Goal: Navigation & Orientation: Find specific page/section

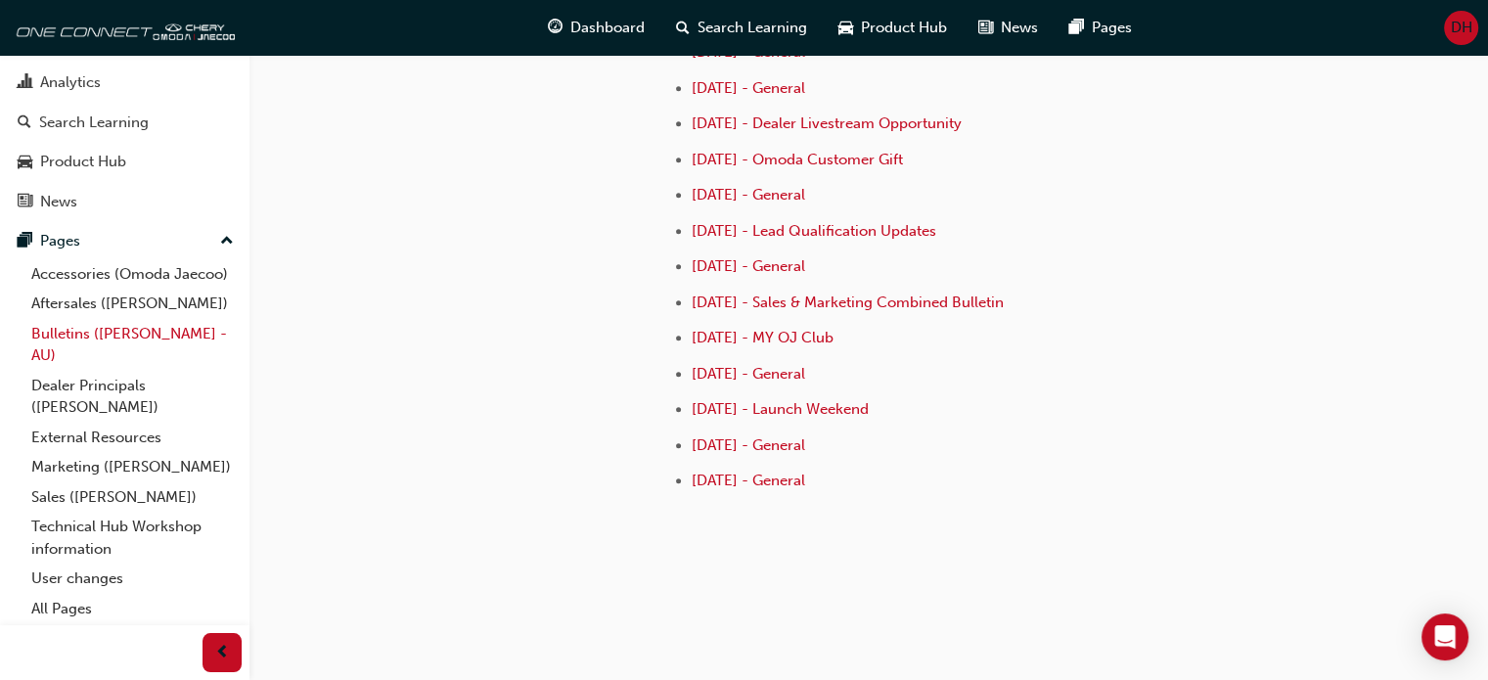
scroll to position [105, 0]
click at [82, 339] on link "Bulletins ([PERSON_NAME] - AU)" at bounding box center [132, 345] width 218 height 52
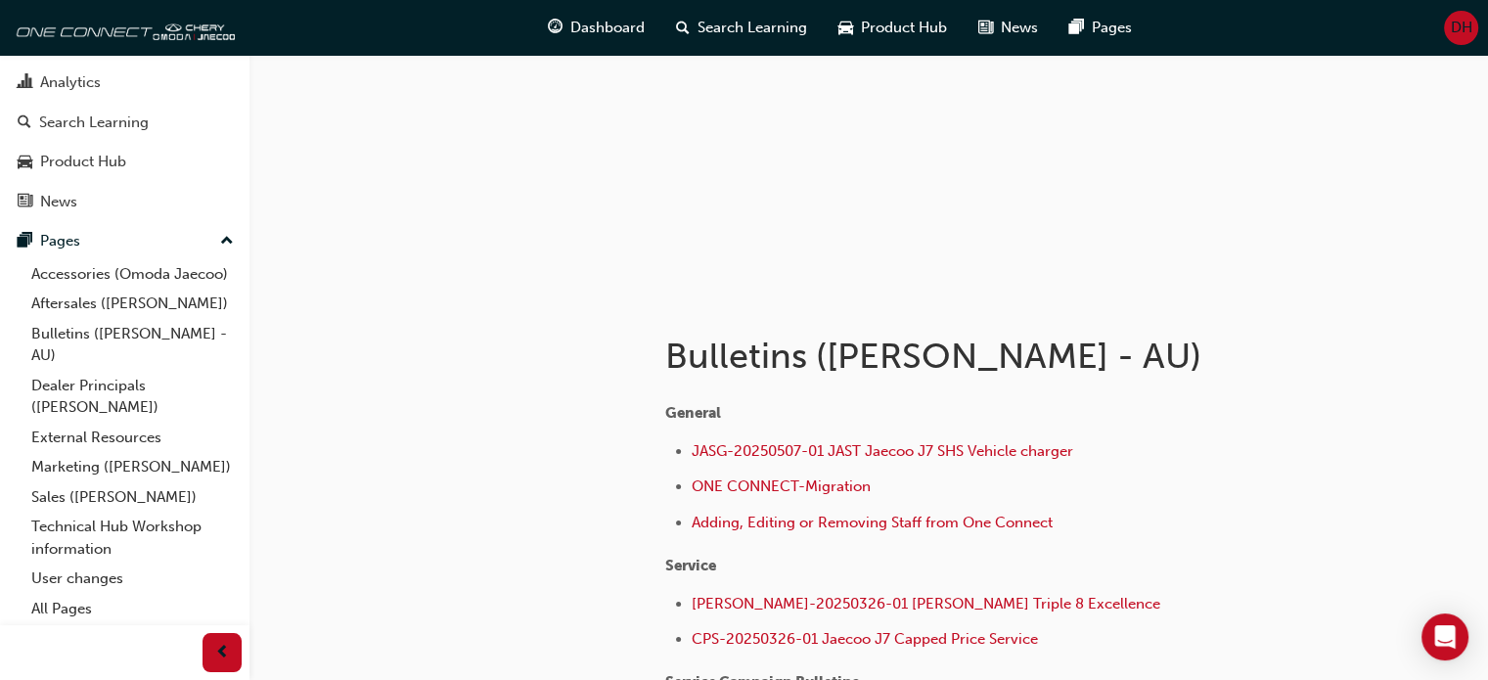
scroll to position [391, 0]
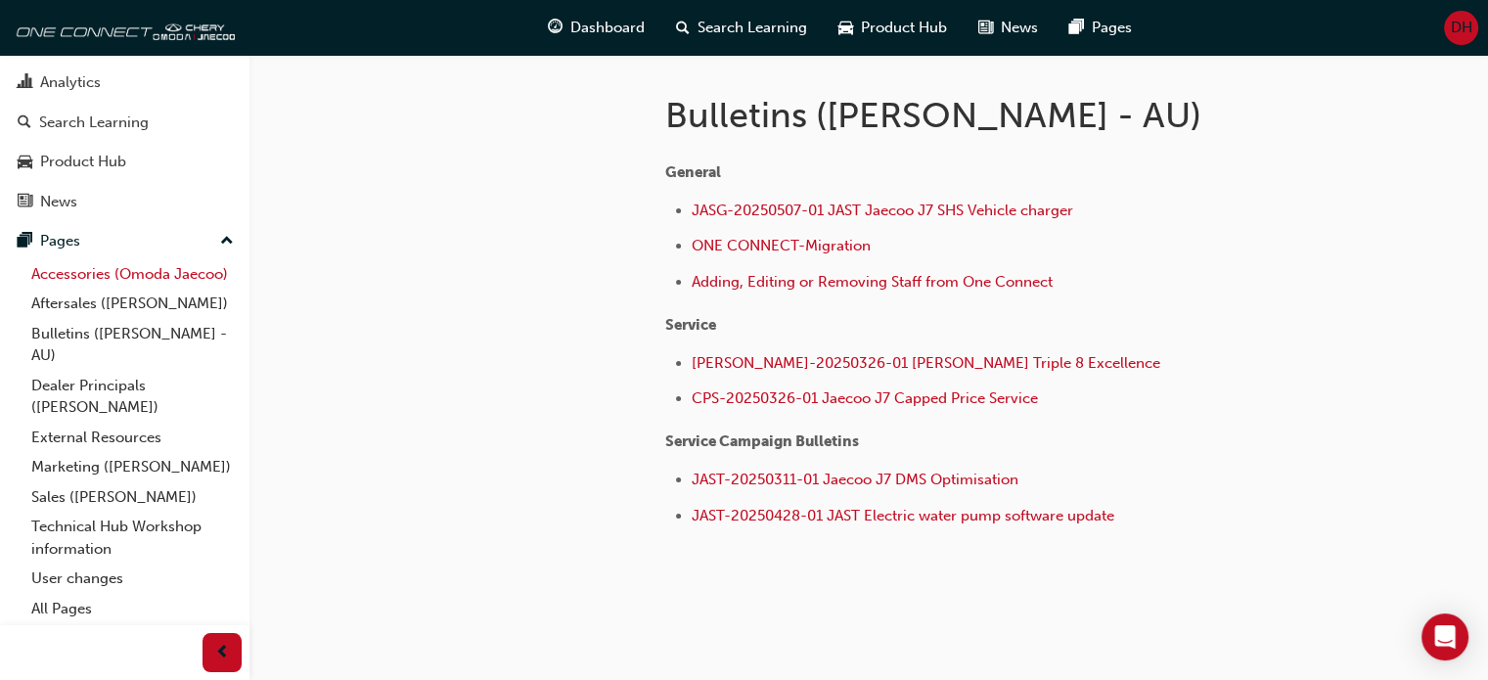
click at [127, 259] on link "Accessories (Omoda Jaecoo)" at bounding box center [132, 274] width 218 height 30
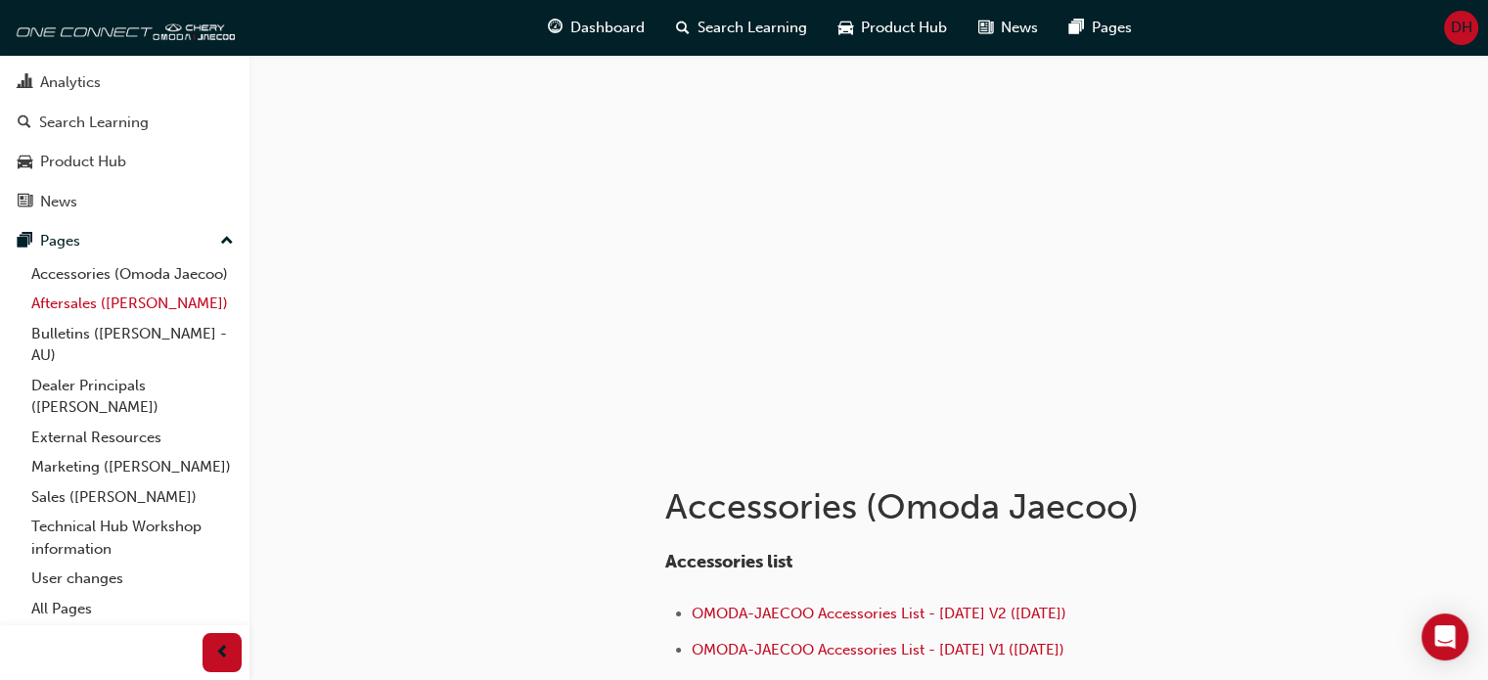
click at [90, 309] on link "Aftersales ([PERSON_NAME])" at bounding box center [132, 304] width 218 height 30
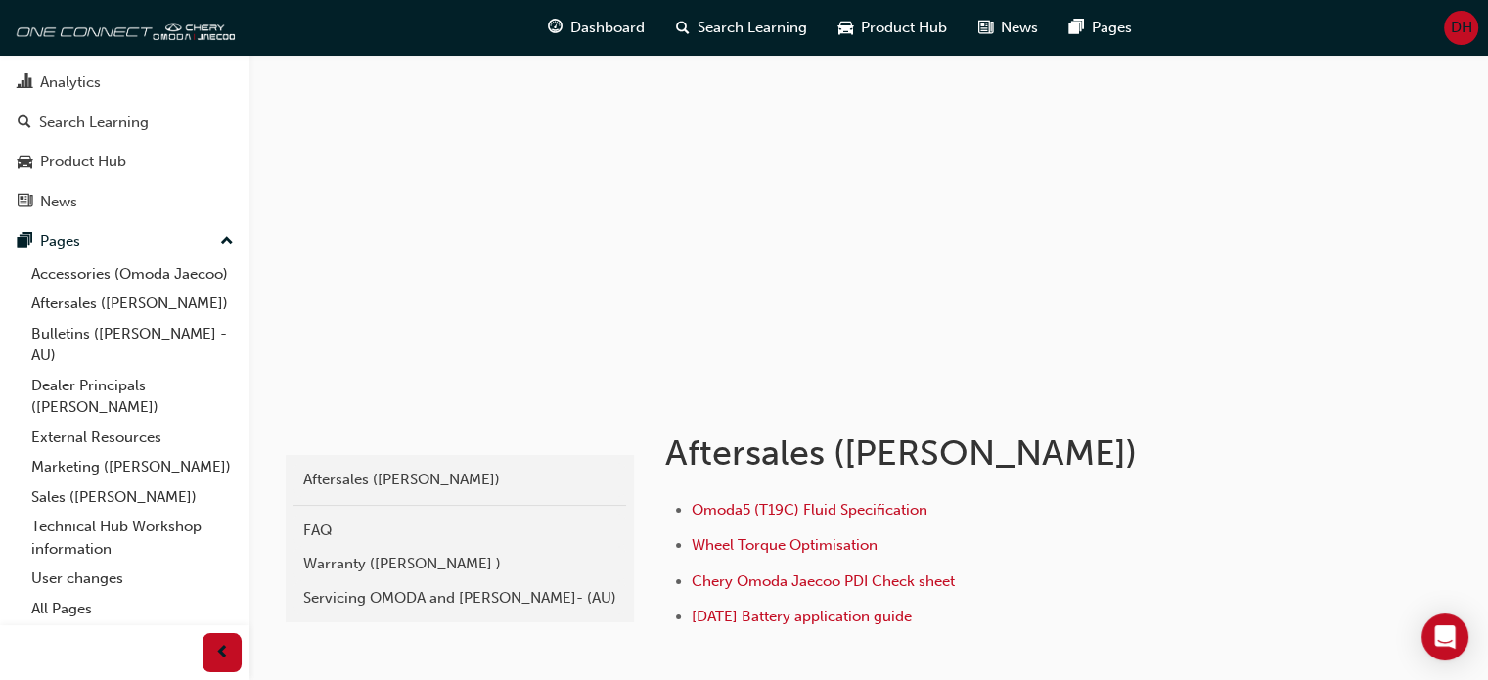
scroll to position [98, 0]
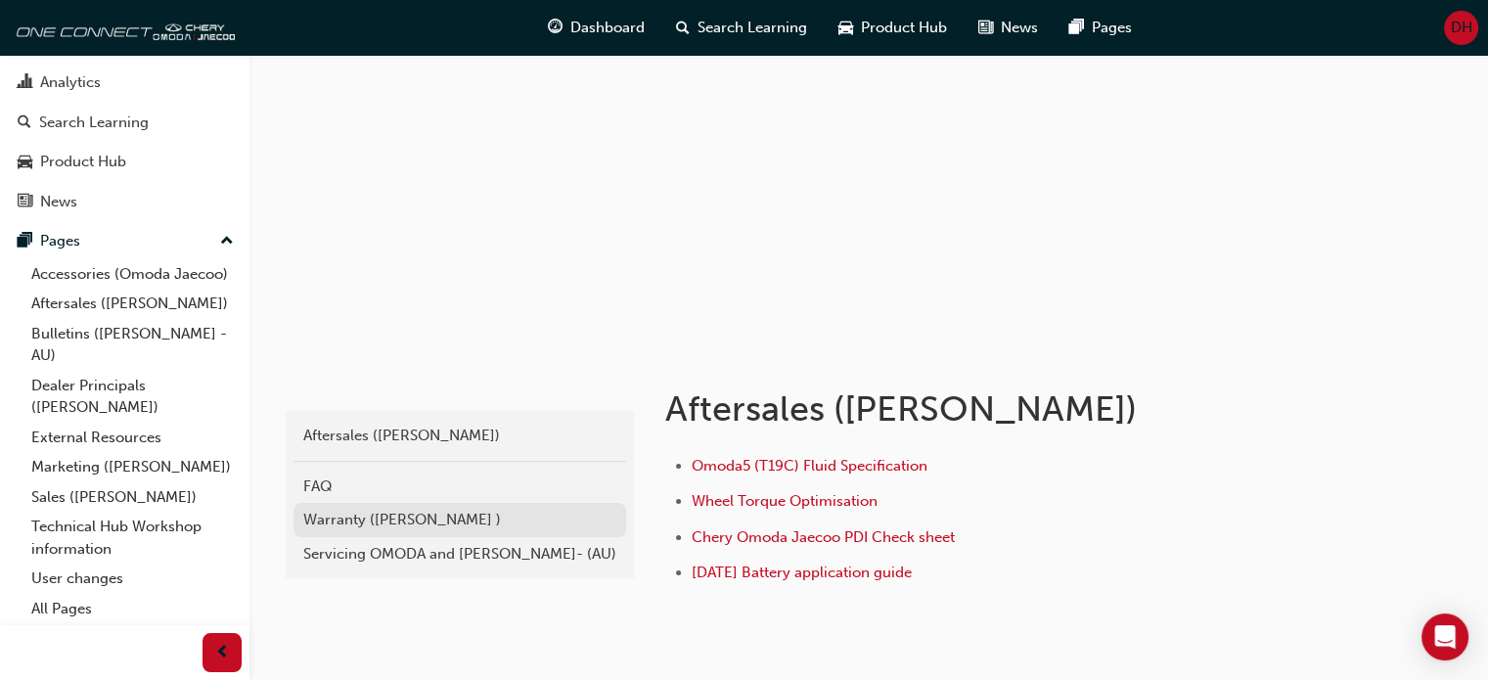
click at [444, 522] on div "Warranty ([PERSON_NAME] )" at bounding box center [459, 520] width 313 height 23
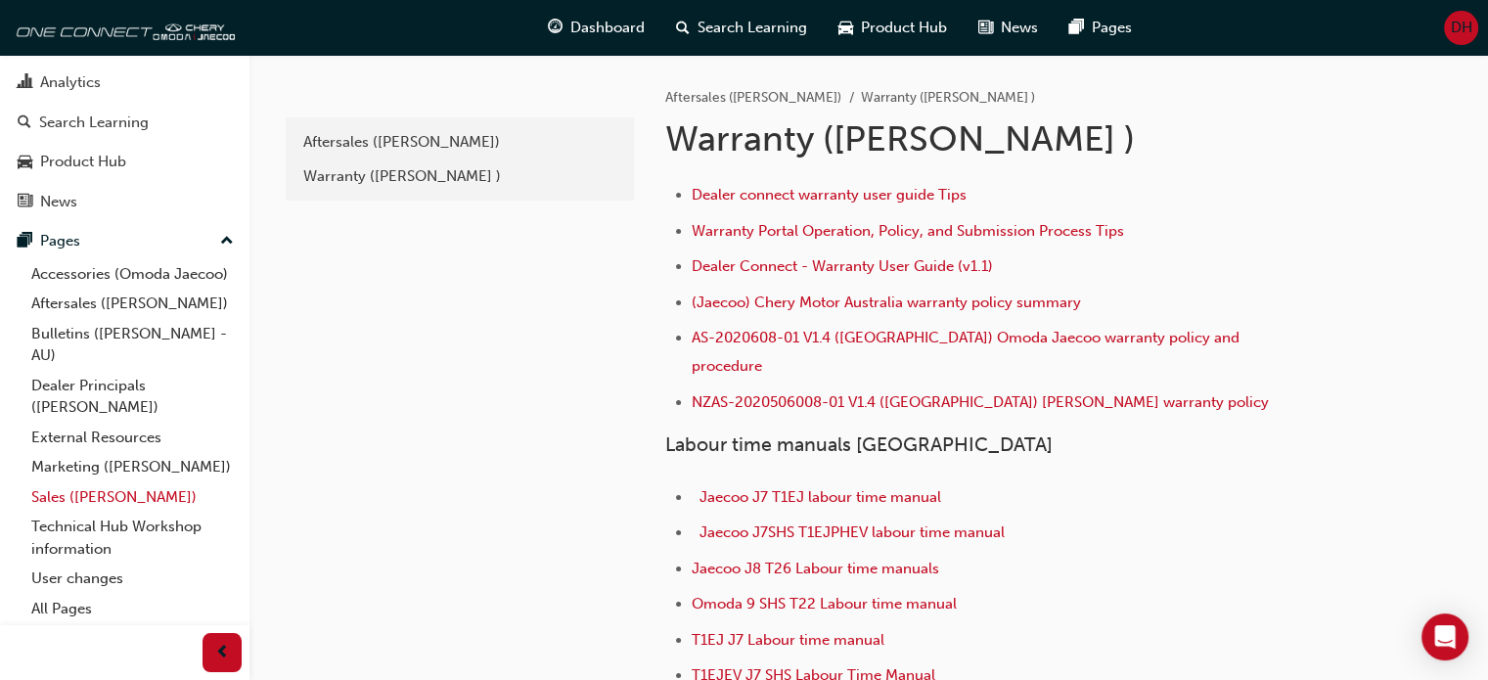
click at [82, 497] on link "Sales ([PERSON_NAME])" at bounding box center [132, 497] width 218 height 30
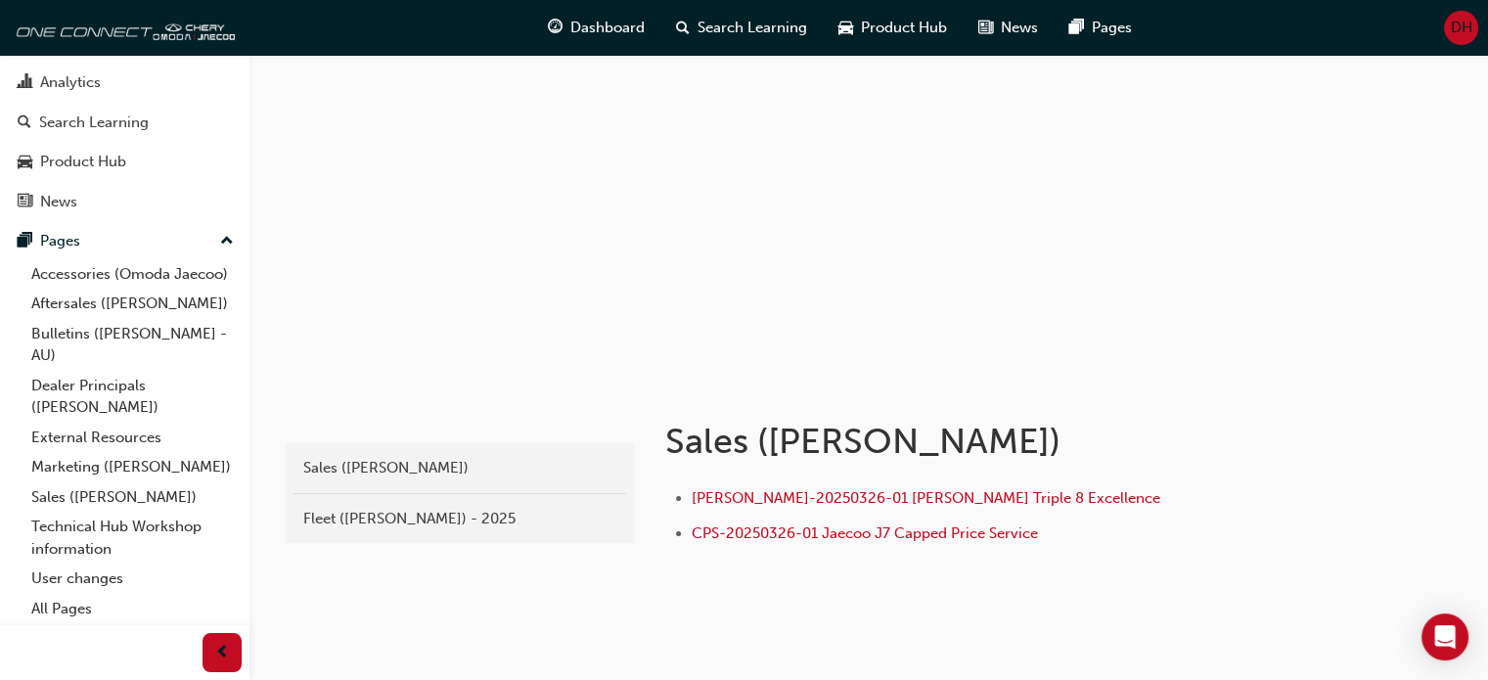
scroll to position [123, 0]
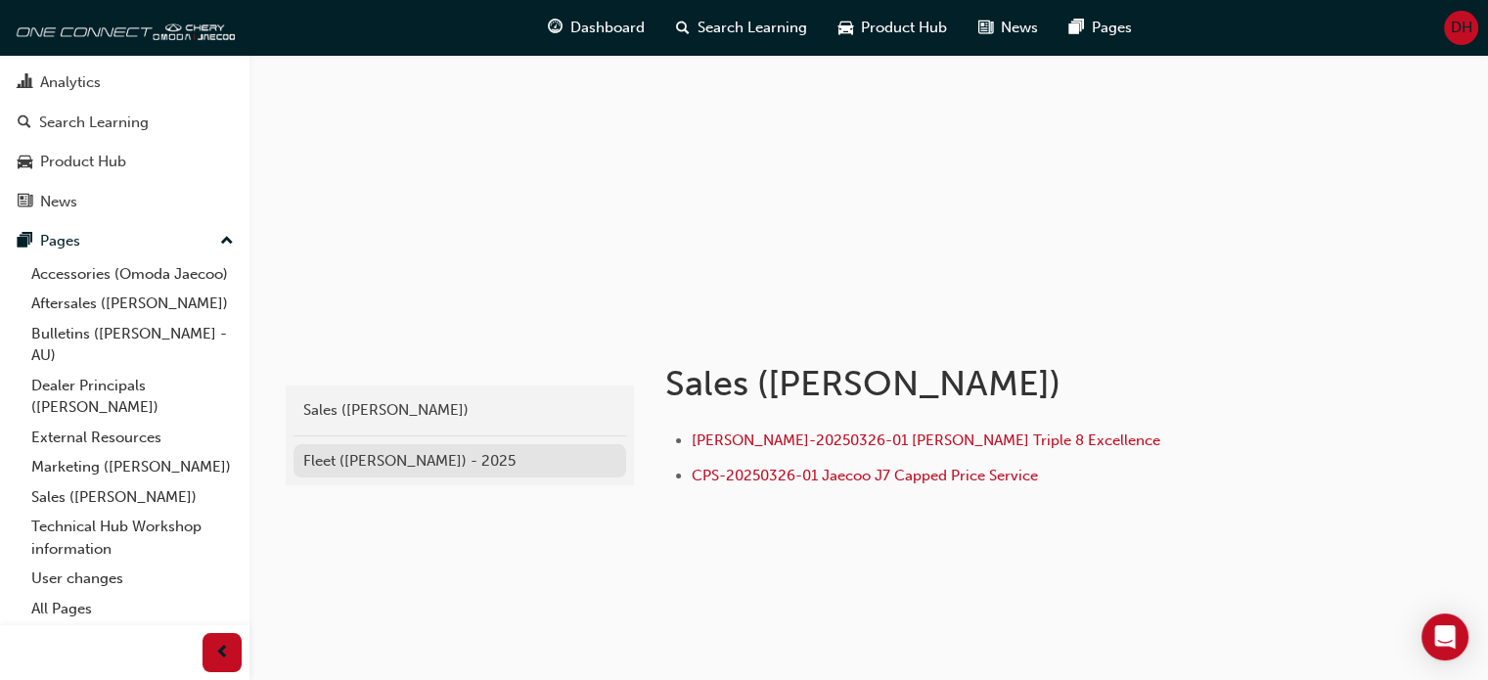
click at [451, 459] on div "Fleet ([PERSON_NAME]) - 2025" at bounding box center [459, 461] width 313 height 23
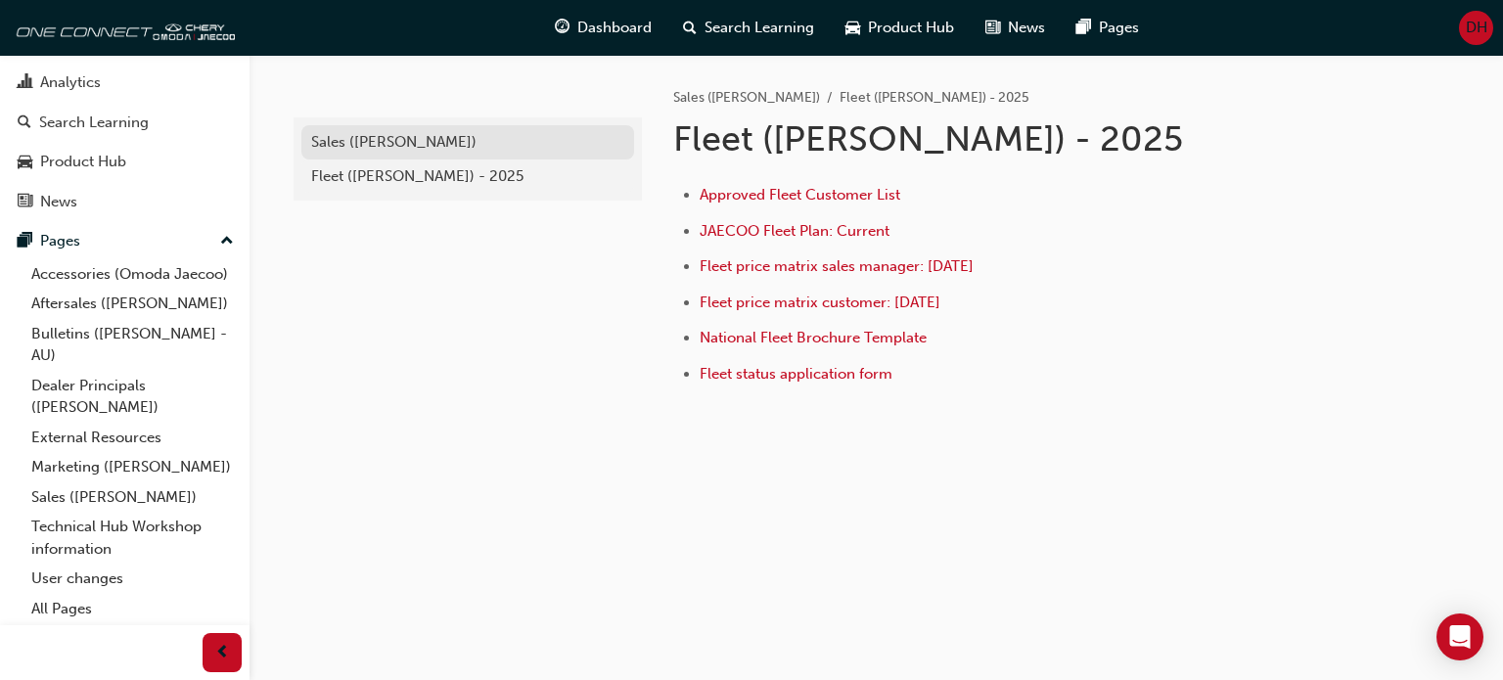
click at [411, 137] on div "Sales ([PERSON_NAME])" at bounding box center [467, 142] width 313 height 23
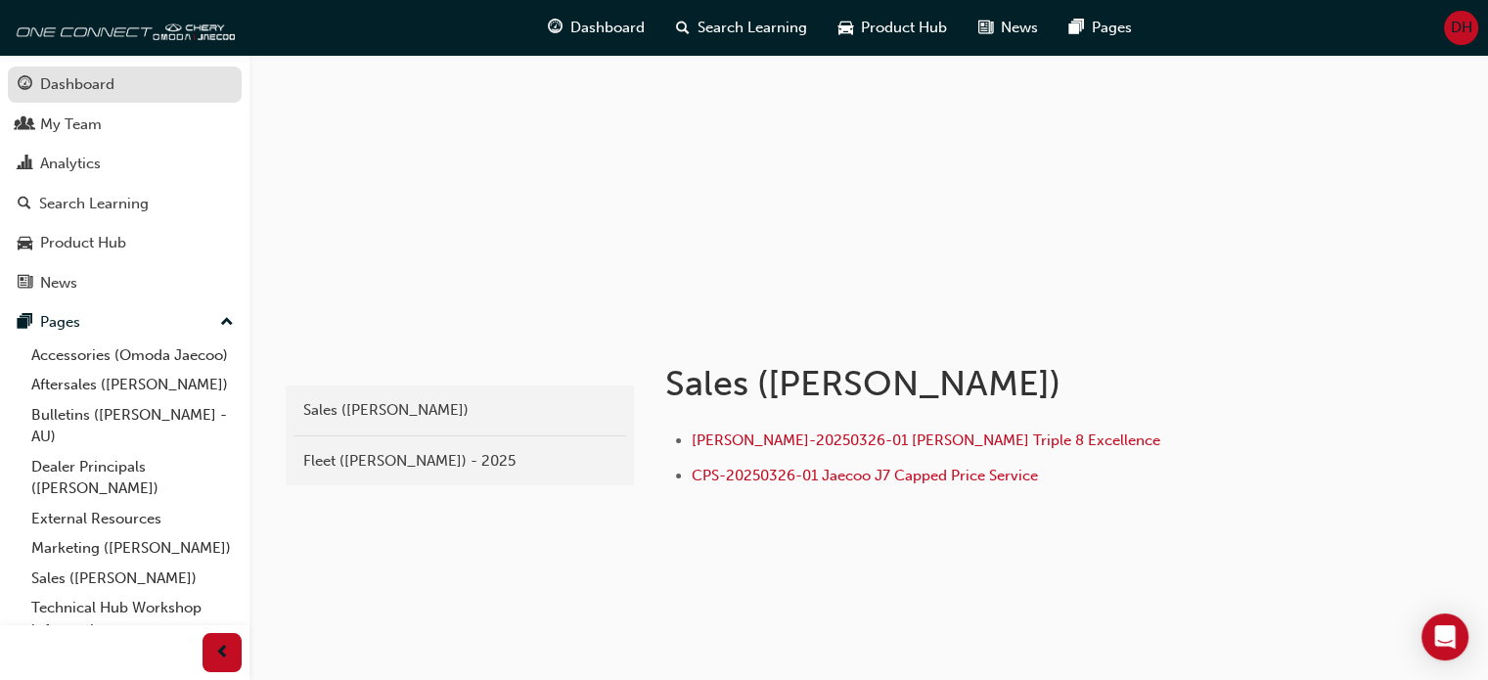
click at [94, 88] on div "Dashboard" at bounding box center [77, 84] width 74 height 23
